Goal: Task Accomplishment & Management: Manage account settings

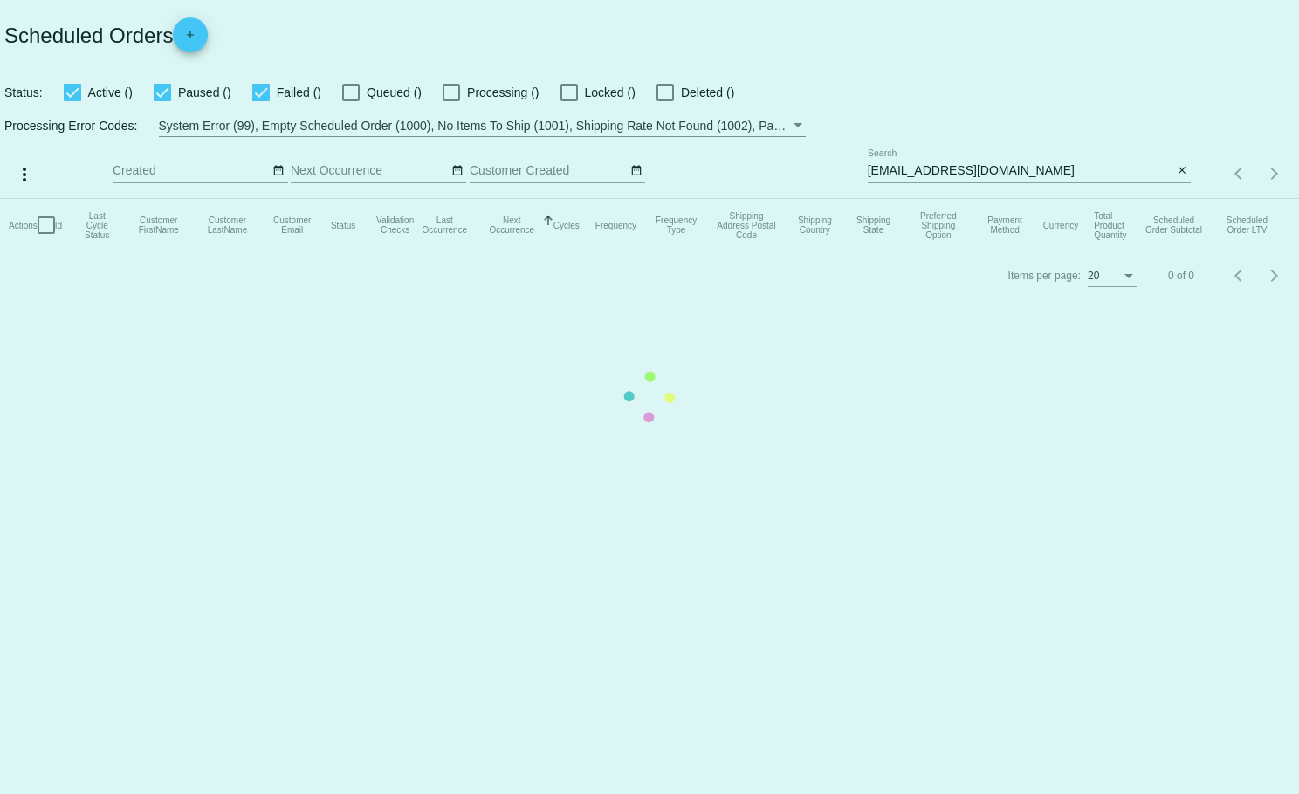
click at [1180, 199] on mat-table "Actions Id Last Cycle Status Customer FirstName Customer LastName Customer Emai…" at bounding box center [649, 225] width 1299 height 52
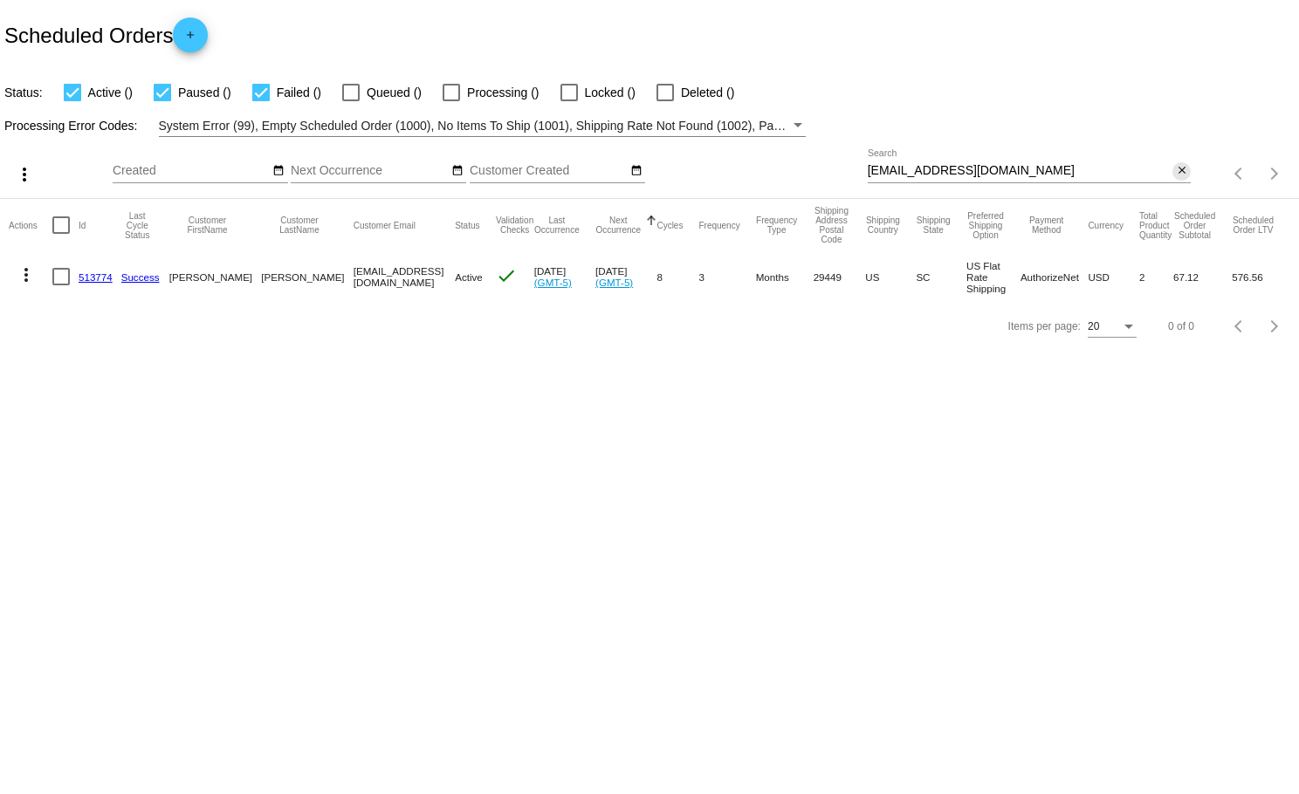
click at [1180, 168] on mat-icon "close" at bounding box center [1182, 171] width 12 height 14
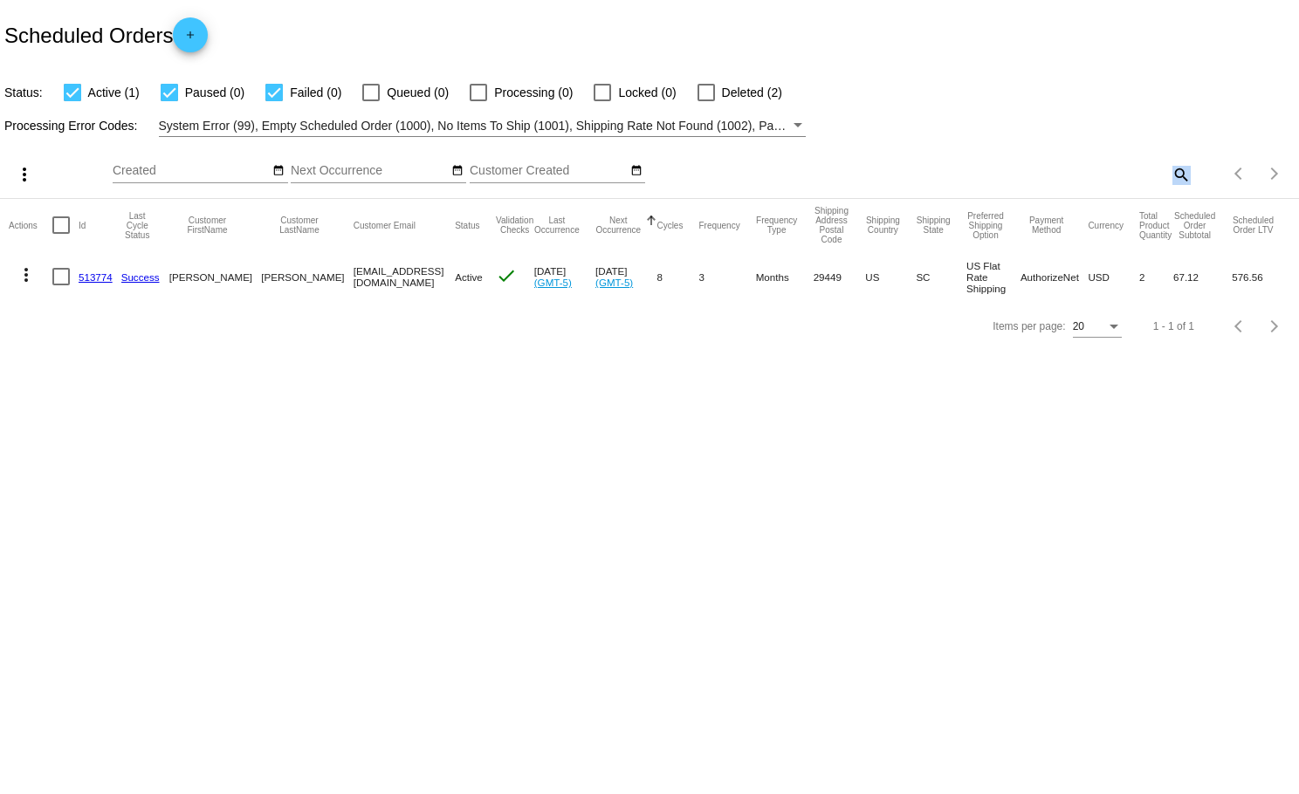
click at [1180, 168] on mat-icon "search" at bounding box center [1180, 174] width 21 height 27
click at [1180, 168] on input "Search" at bounding box center [1030, 171] width 324 height 14
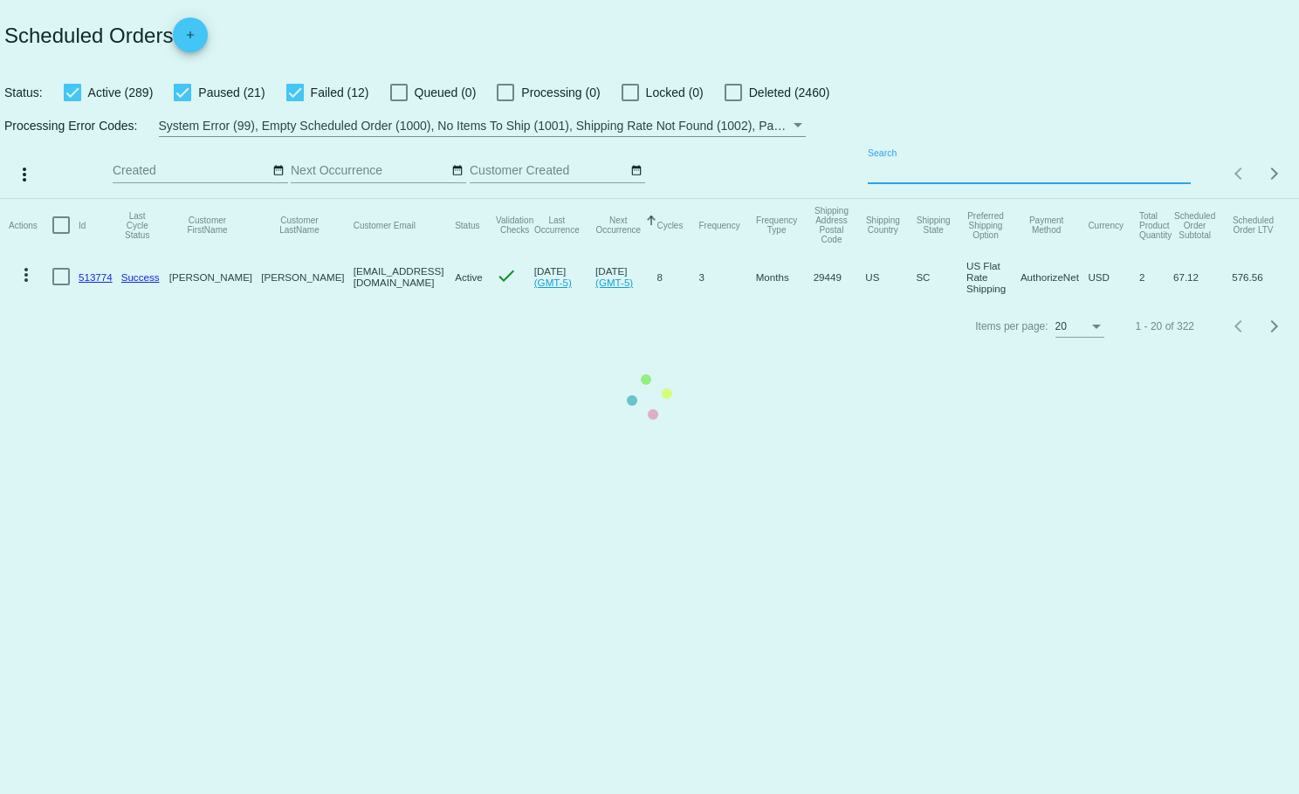
paste input "[EMAIL_ADDRESS][DOMAIN_NAME]"
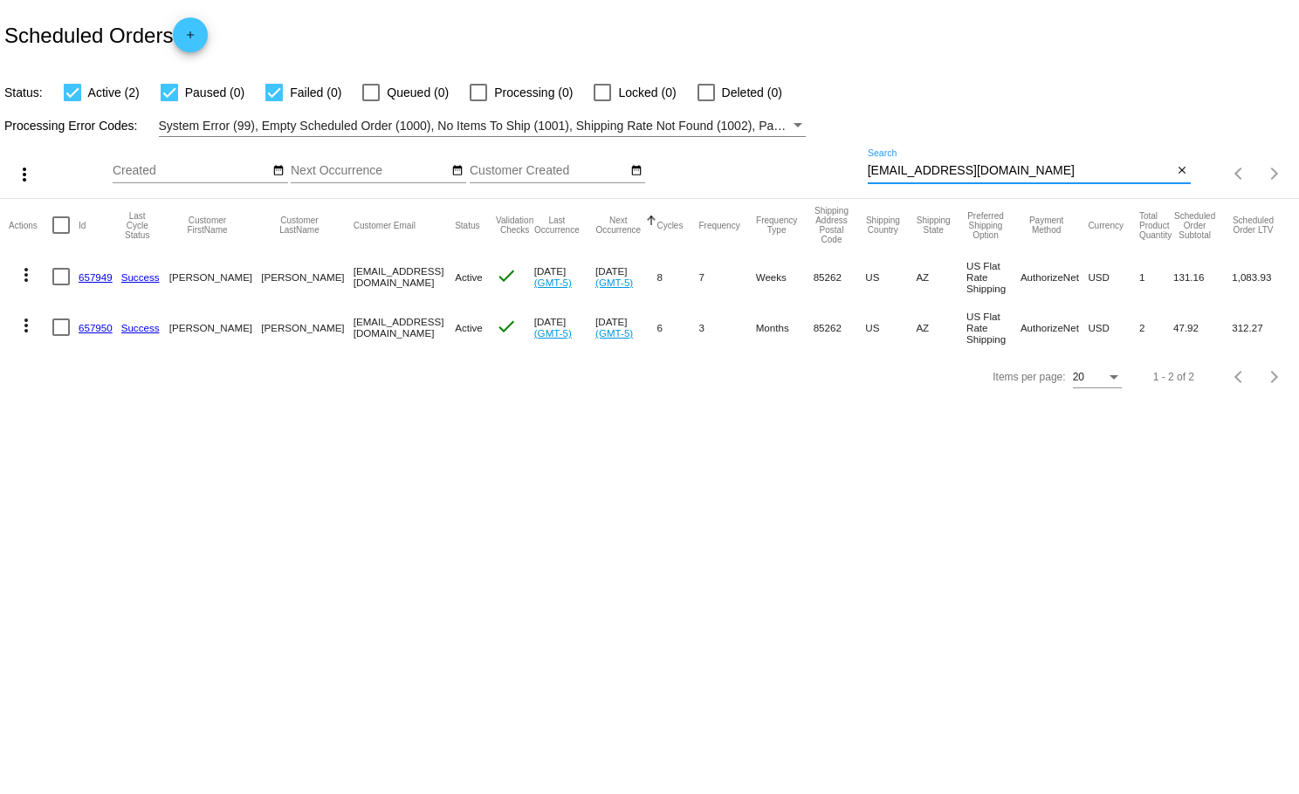
type input "[EMAIL_ADDRESS][DOMAIN_NAME]"
click at [25, 272] on mat-icon "more_vert" at bounding box center [26, 274] width 21 height 21
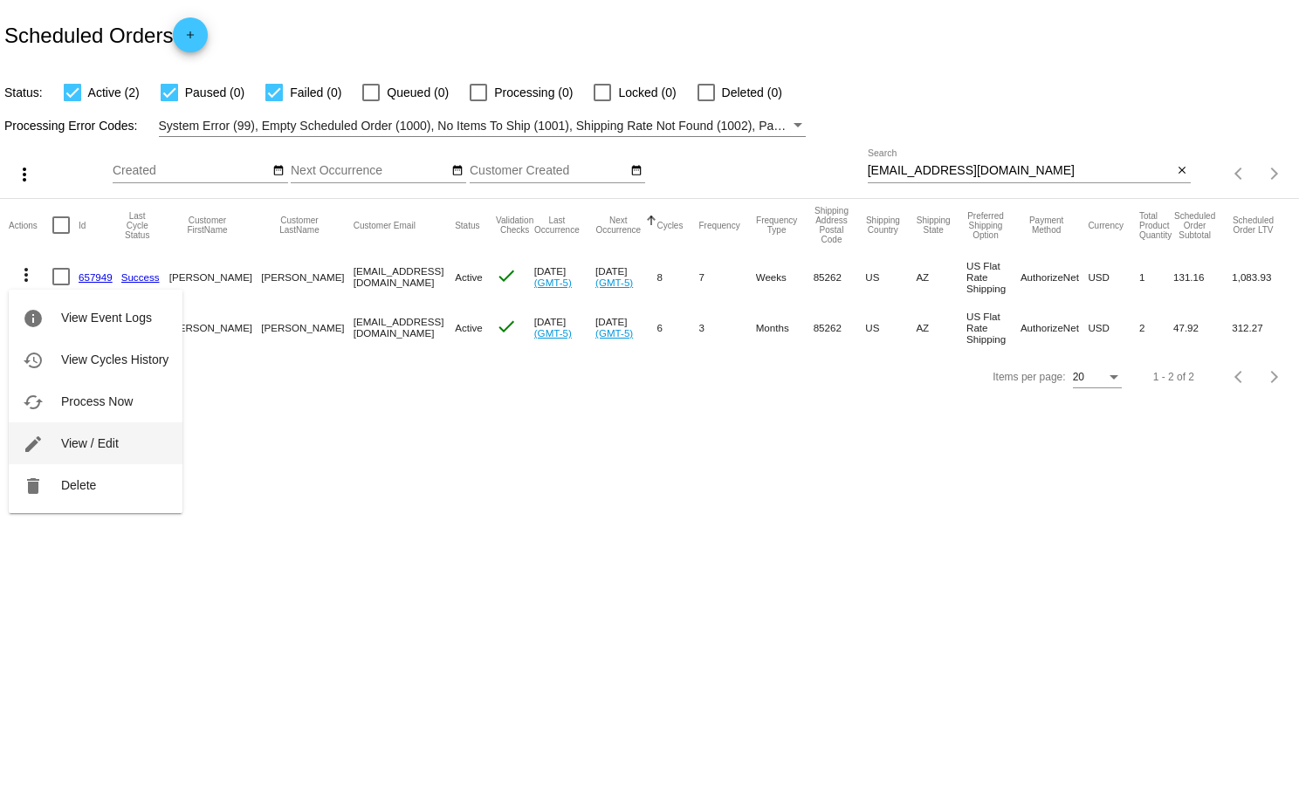
click at [107, 431] on button "edit View / Edit" at bounding box center [96, 443] width 174 height 42
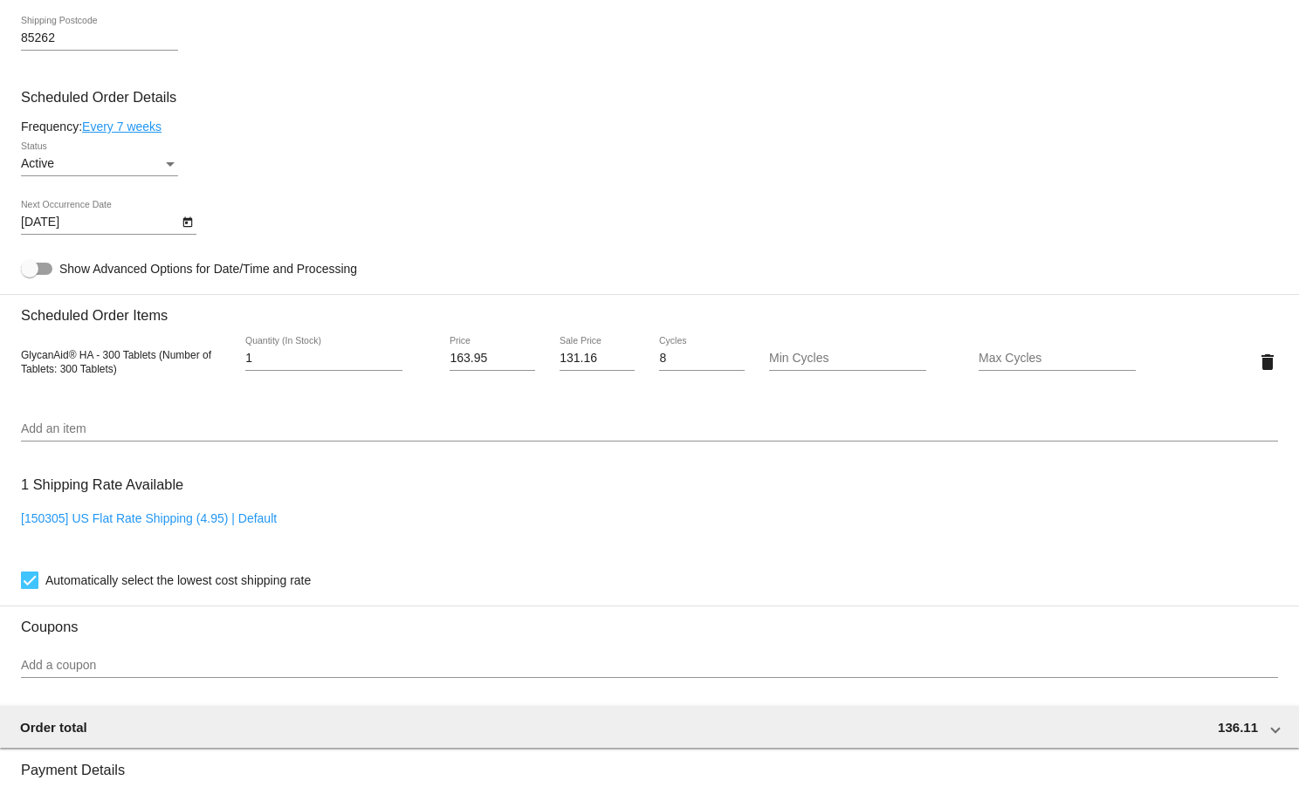
scroll to position [858, 0]
